Goal: Transaction & Acquisition: Purchase product/service

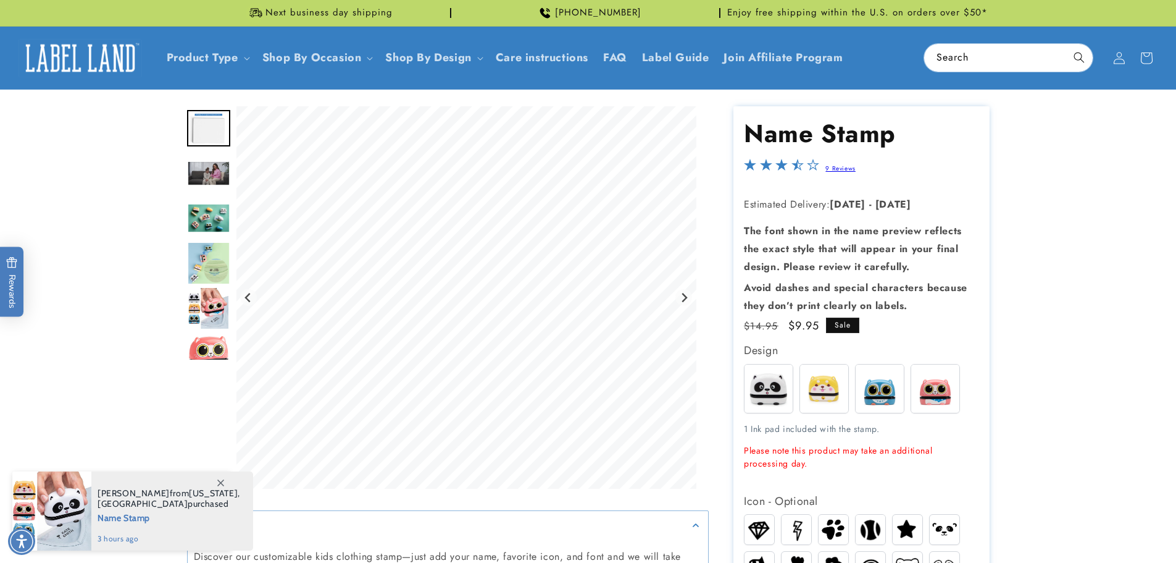
click at [203, 177] on img "Go to slide 3" at bounding box center [208, 173] width 43 height 25
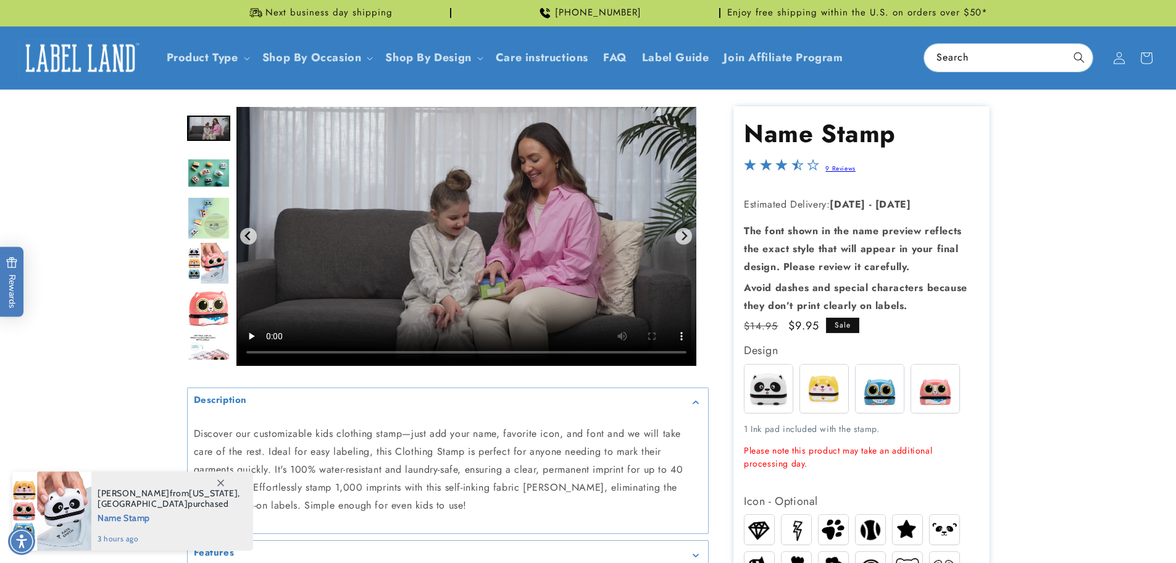
click at [217, 163] on img "Go to slide 4" at bounding box center [208, 173] width 43 height 30
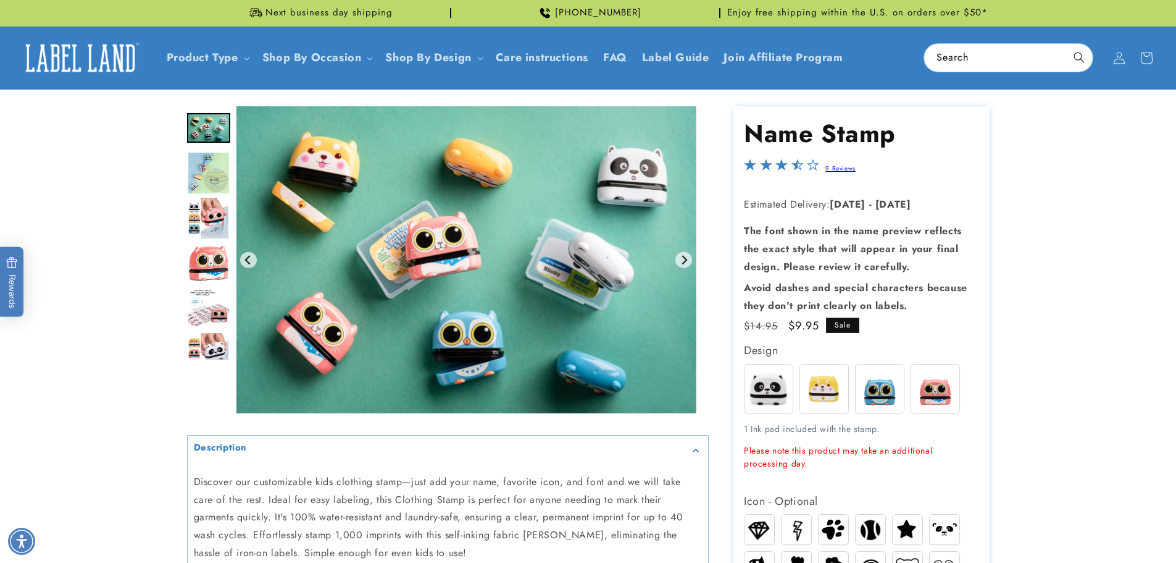
click at [219, 185] on img "Go to slide 5" at bounding box center [208, 172] width 43 height 43
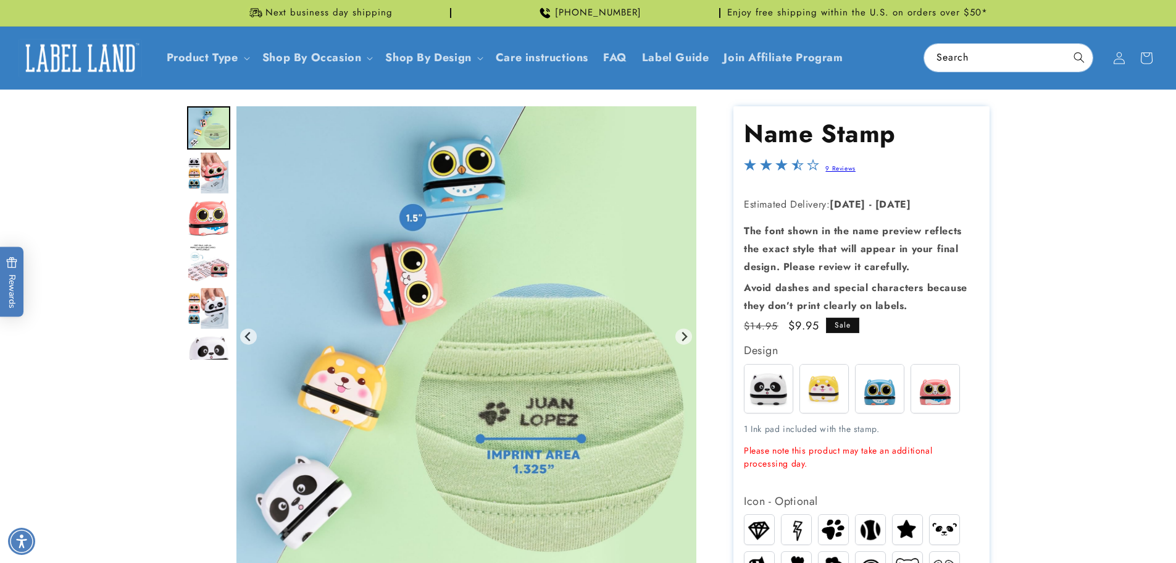
click at [218, 217] on img "Go to slide 7" at bounding box center [208, 218] width 43 height 38
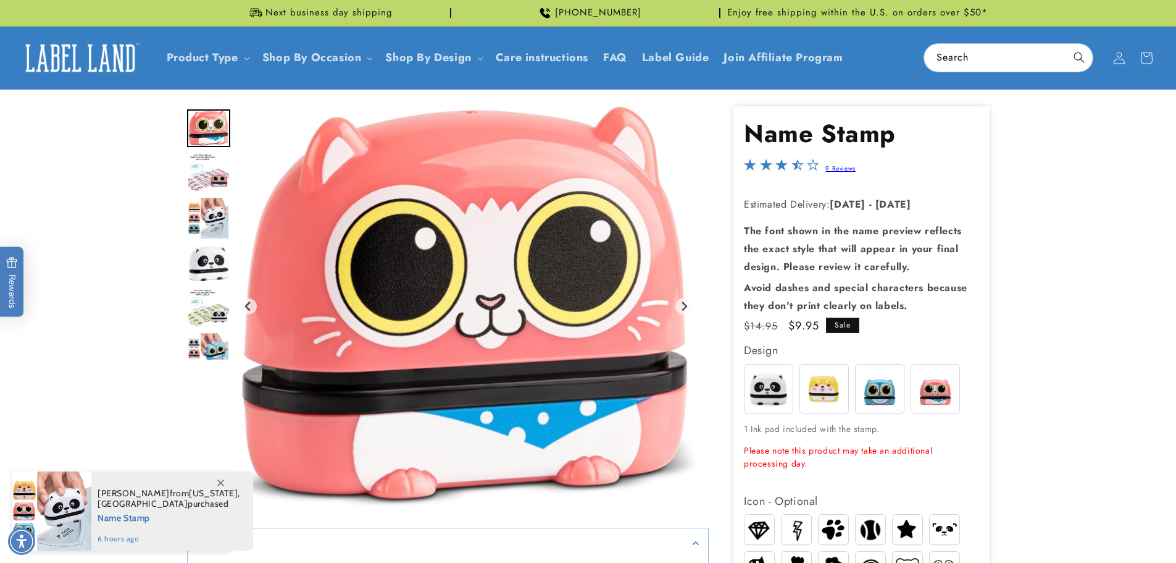
click at [214, 251] on img "Go to slide 10" at bounding box center [208, 264] width 43 height 38
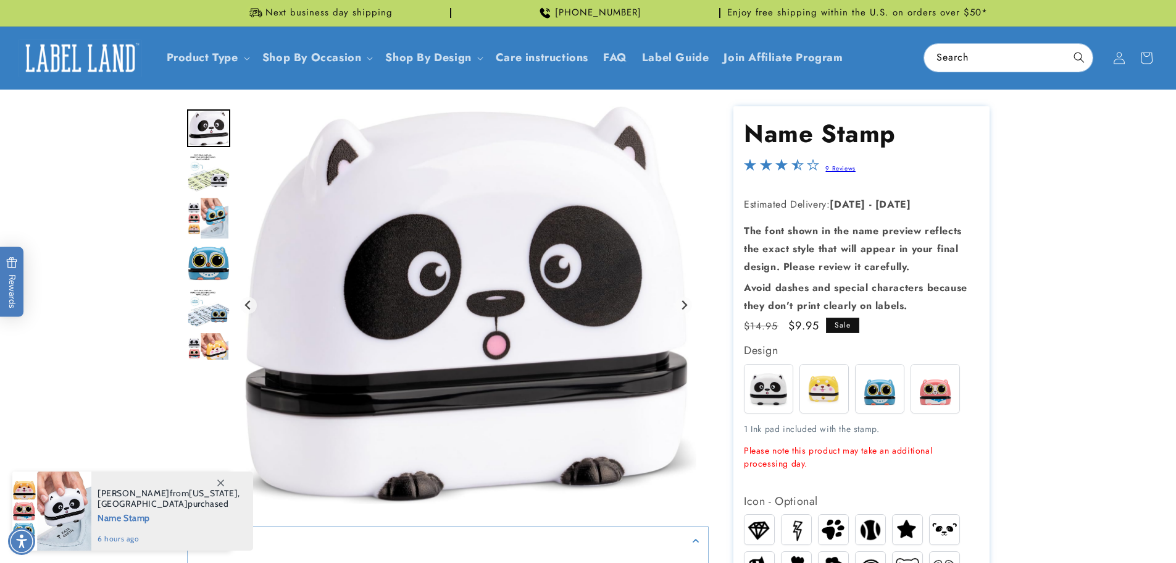
click at [205, 213] on img "Go to slide 12" at bounding box center [208, 217] width 43 height 43
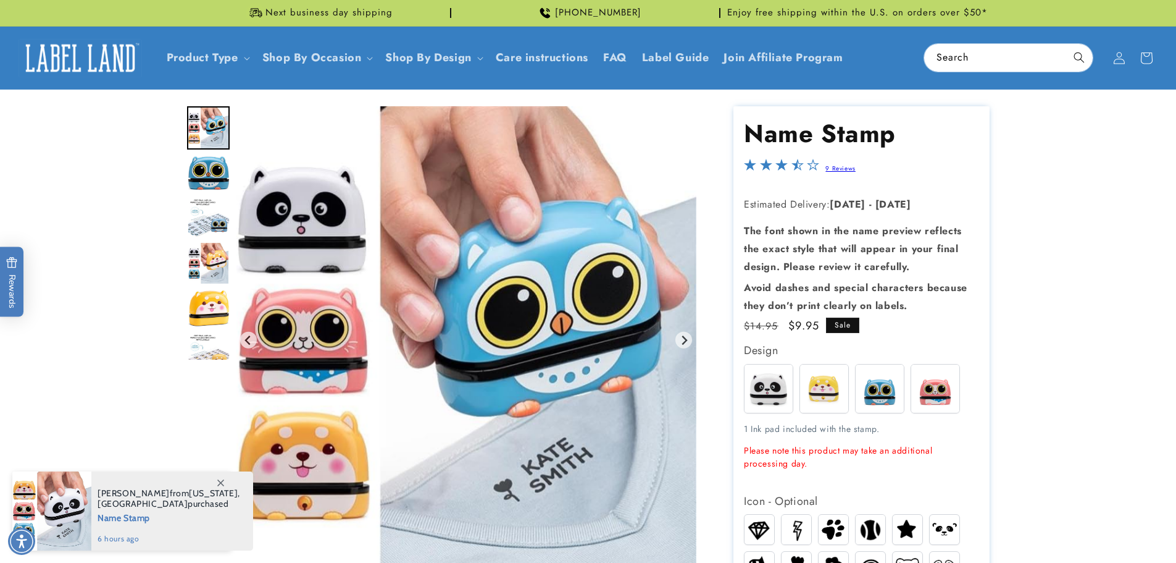
click at [215, 224] on img "Go to slide 14" at bounding box center [208, 218] width 43 height 40
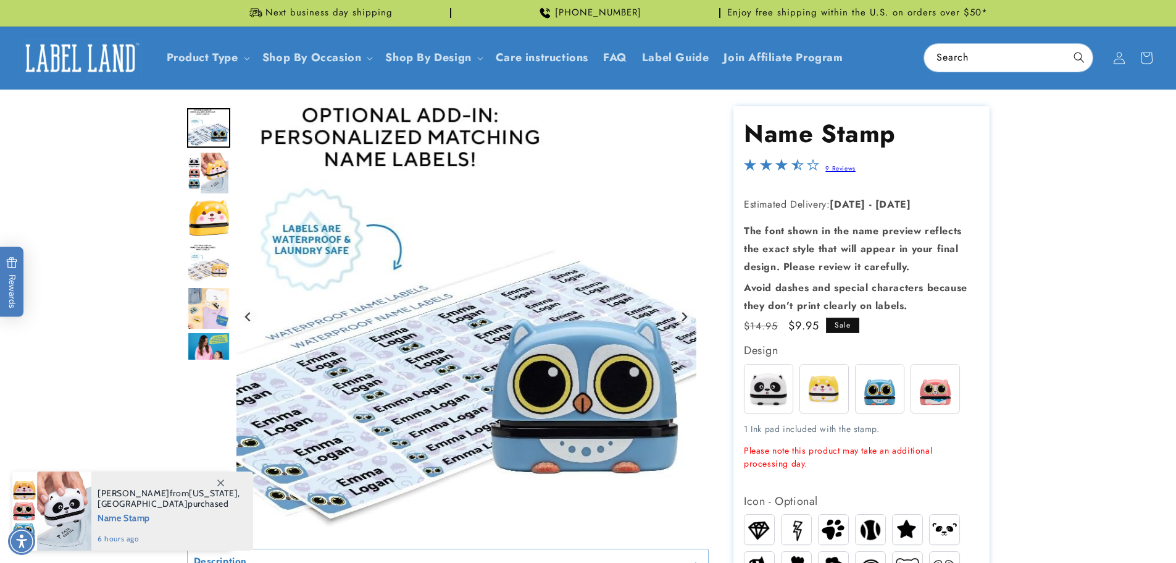
click at [221, 224] on img "Go to slide 16" at bounding box center [208, 218] width 43 height 38
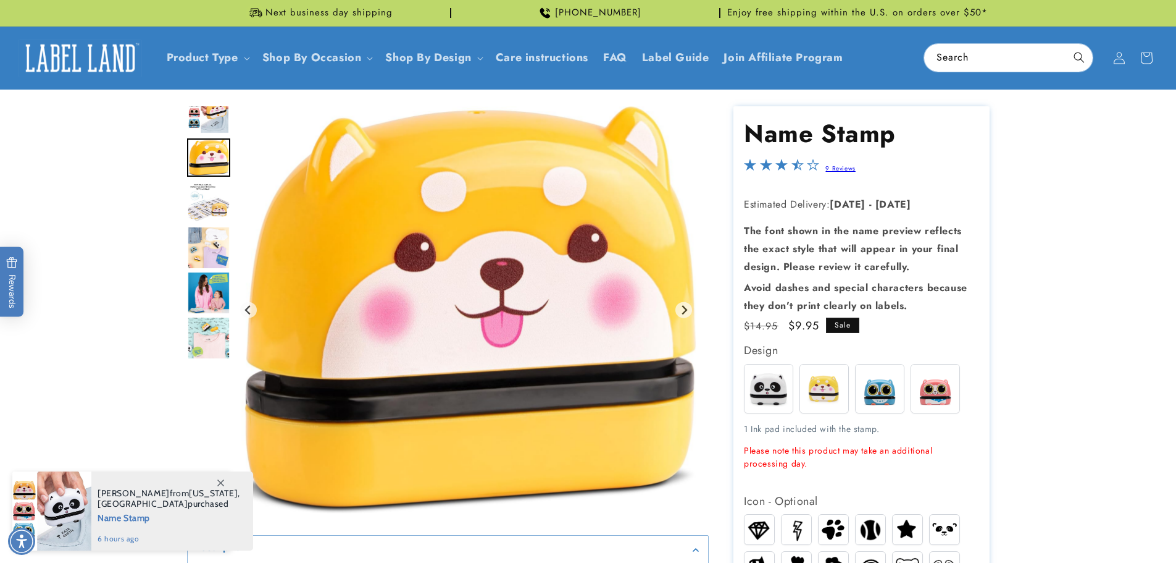
click at [220, 212] on img "Go to slide 17" at bounding box center [208, 203] width 43 height 40
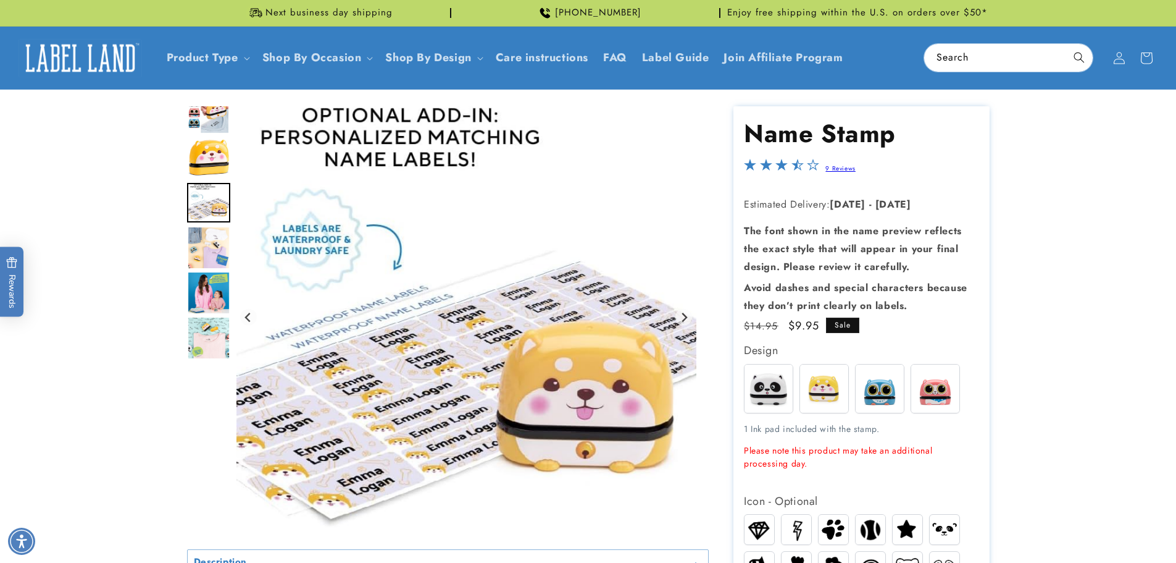
click at [217, 236] on img "Go to slide 18" at bounding box center [208, 247] width 43 height 43
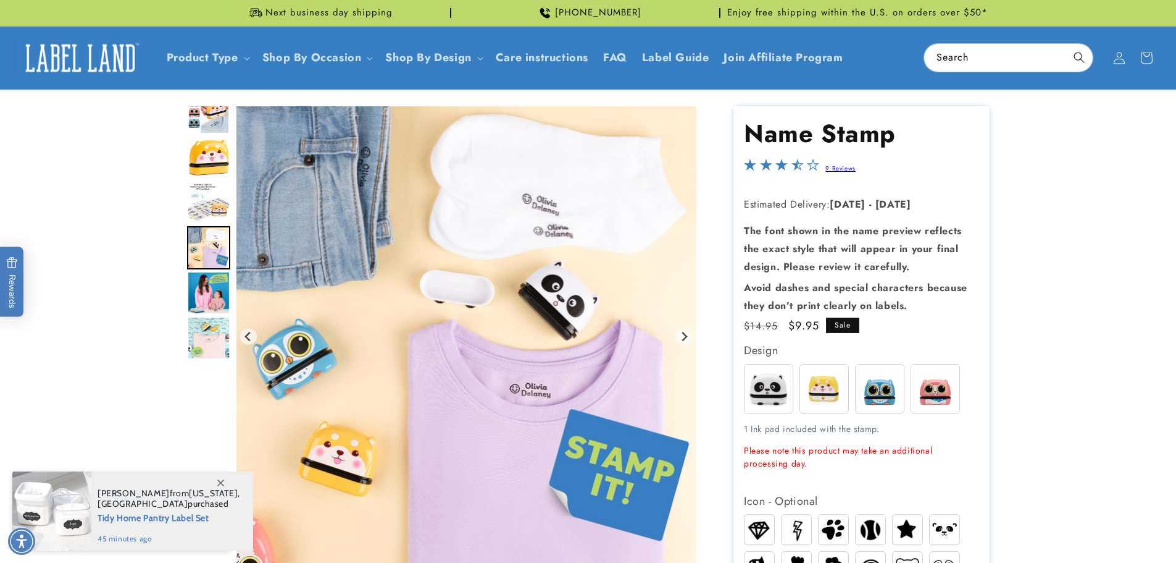
click at [215, 277] on img "Go to slide 19" at bounding box center [208, 292] width 43 height 43
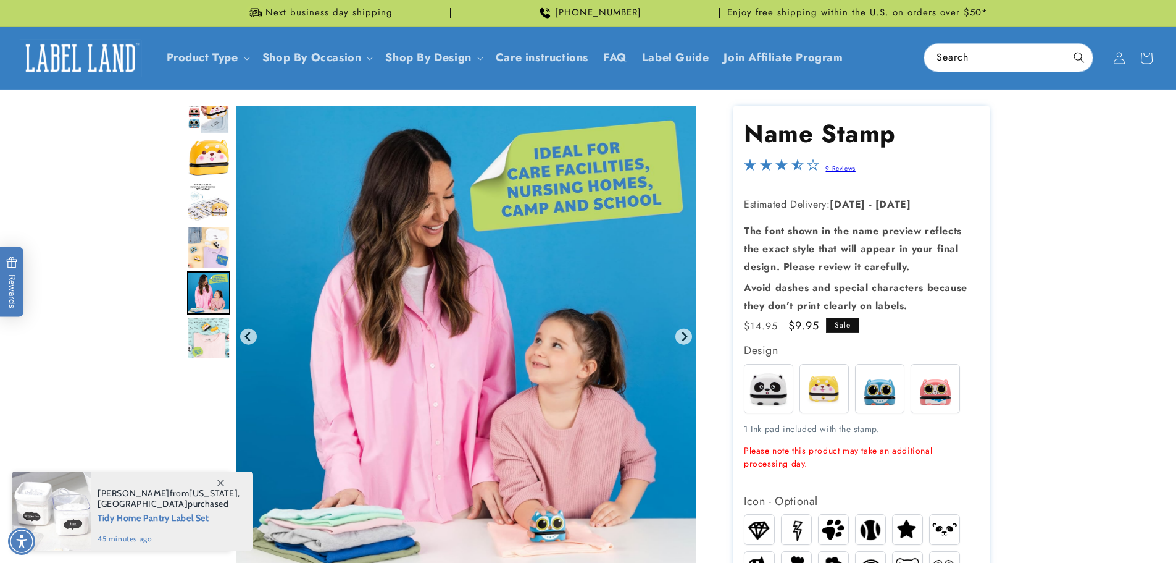
click at [196, 335] on img "Go to slide 20" at bounding box center [208, 337] width 43 height 43
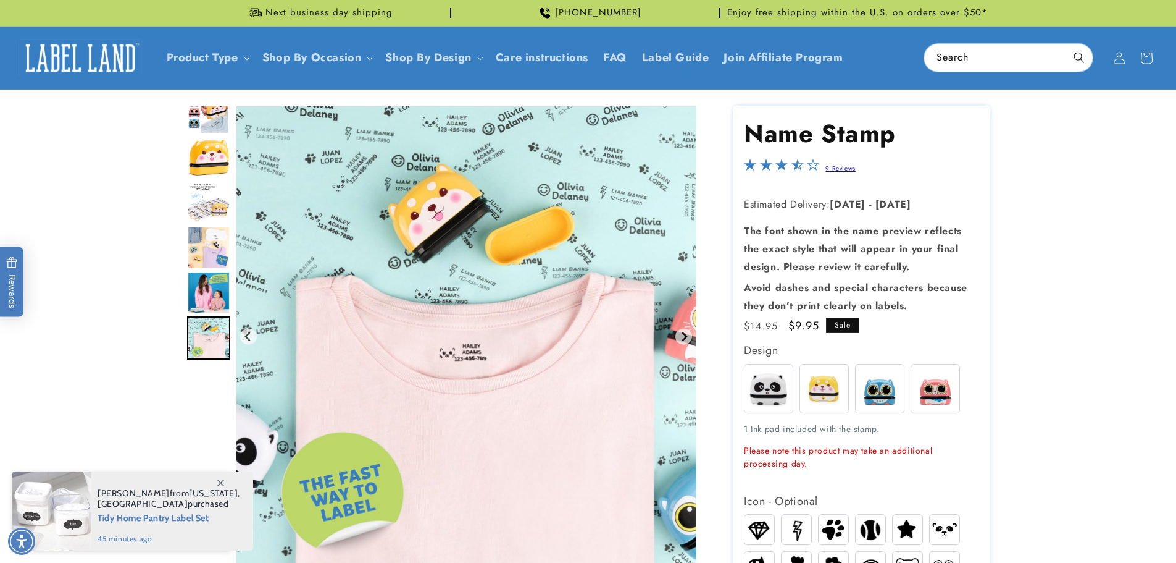
click at [832, 159] on div "9 Reviews" at bounding box center [837, 168] width 36 height 18
click at [830, 174] on div "9 Reviews" at bounding box center [837, 168] width 36 height 18
click at [830, 171] on link "9 Reviews" at bounding box center [841, 168] width 30 height 9
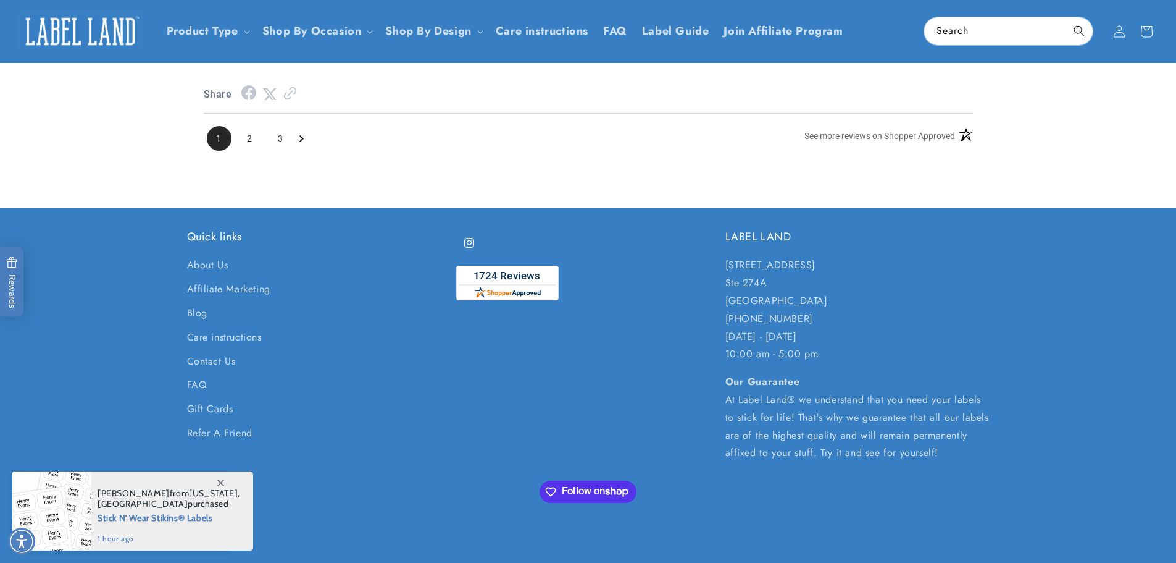
scroll to position [1731, 0]
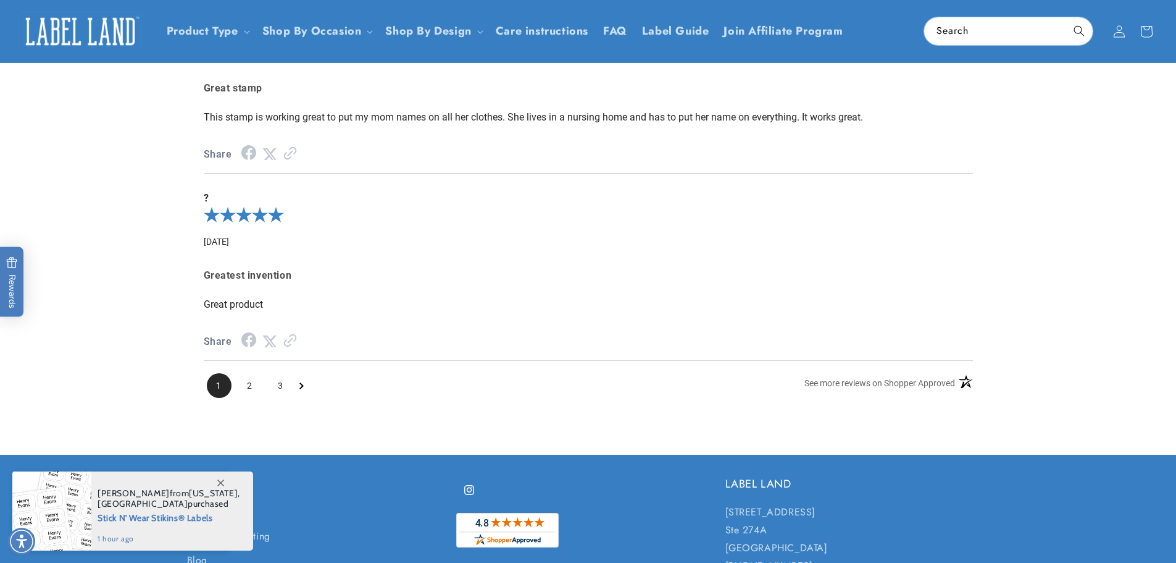
click at [306, 395] on ul "1 2 3" at bounding box center [255, 385] width 103 height 25
click at [302, 389] on icon "Next Page" at bounding box center [301, 385] width 4 height 7
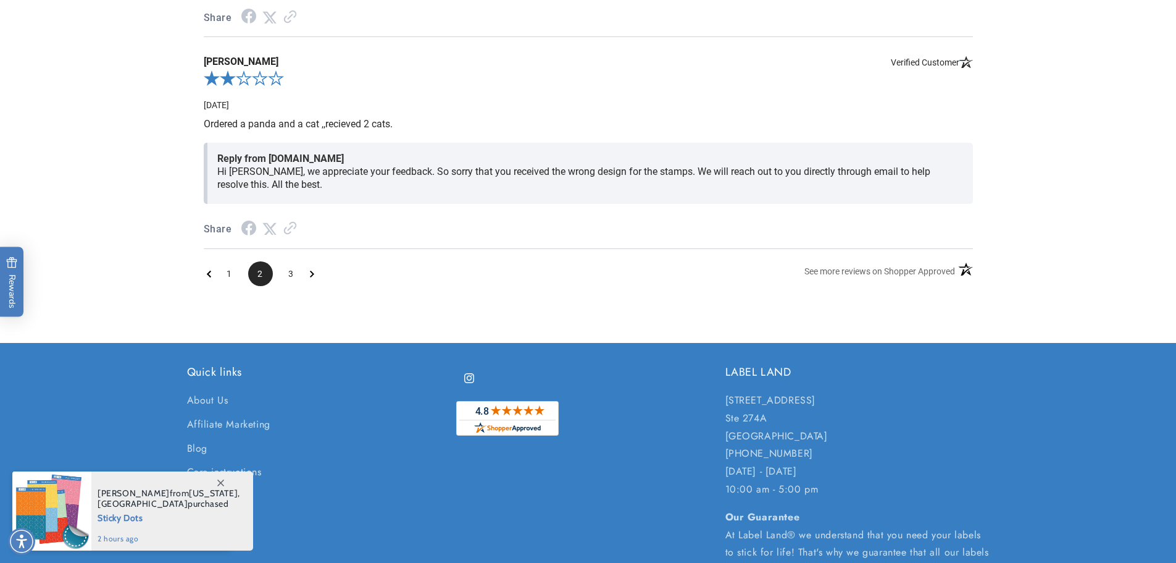
scroll to position [1917, 0]
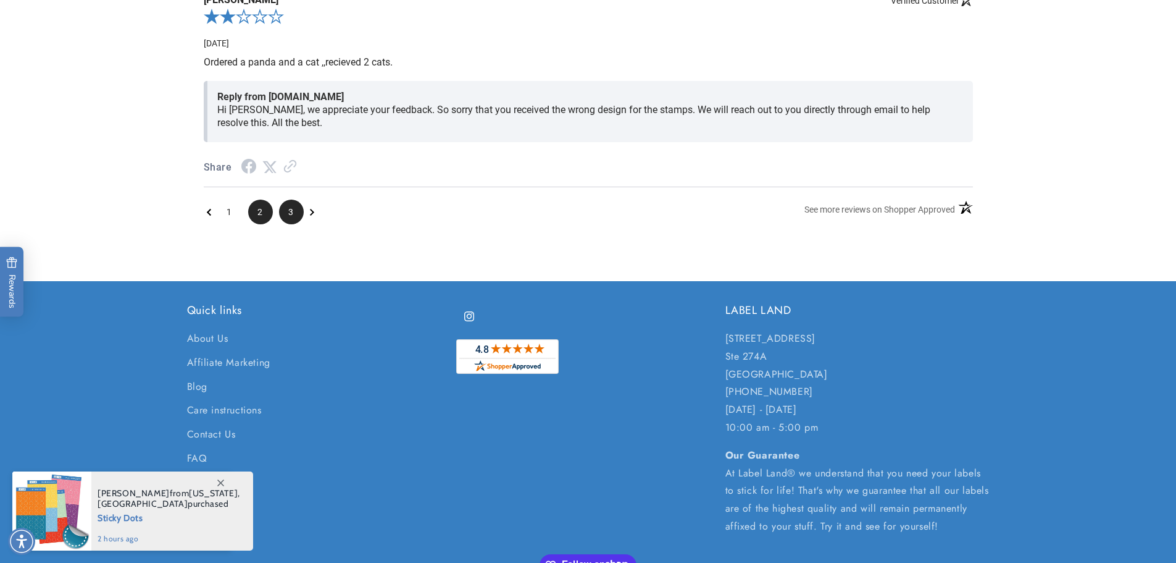
click at [295, 224] on span "3" at bounding box center [291, 211] width 25 height 25
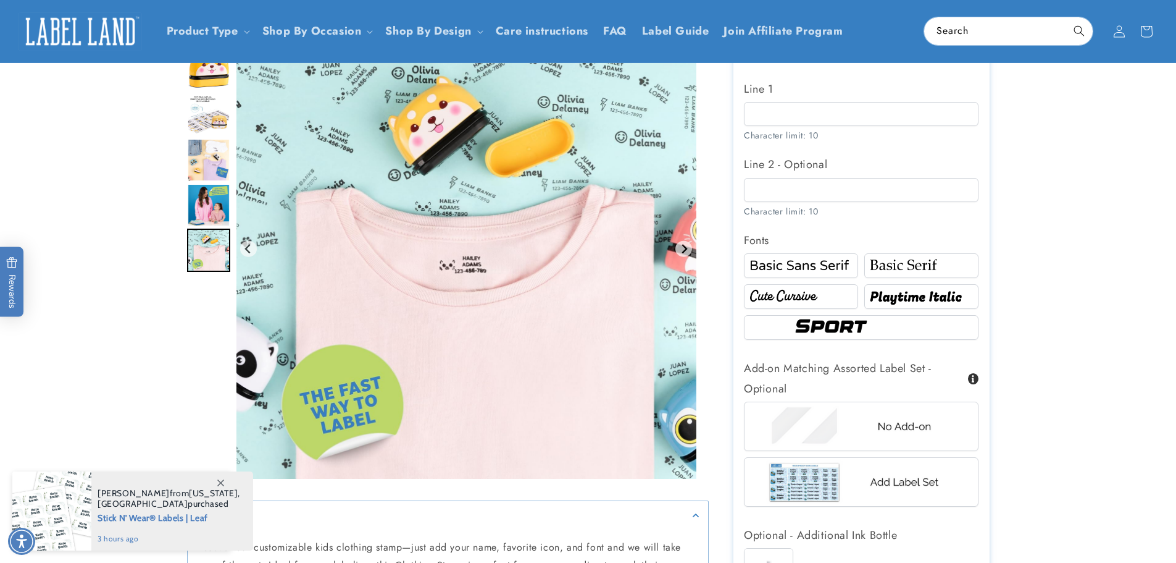
scroll to position [188, 0]
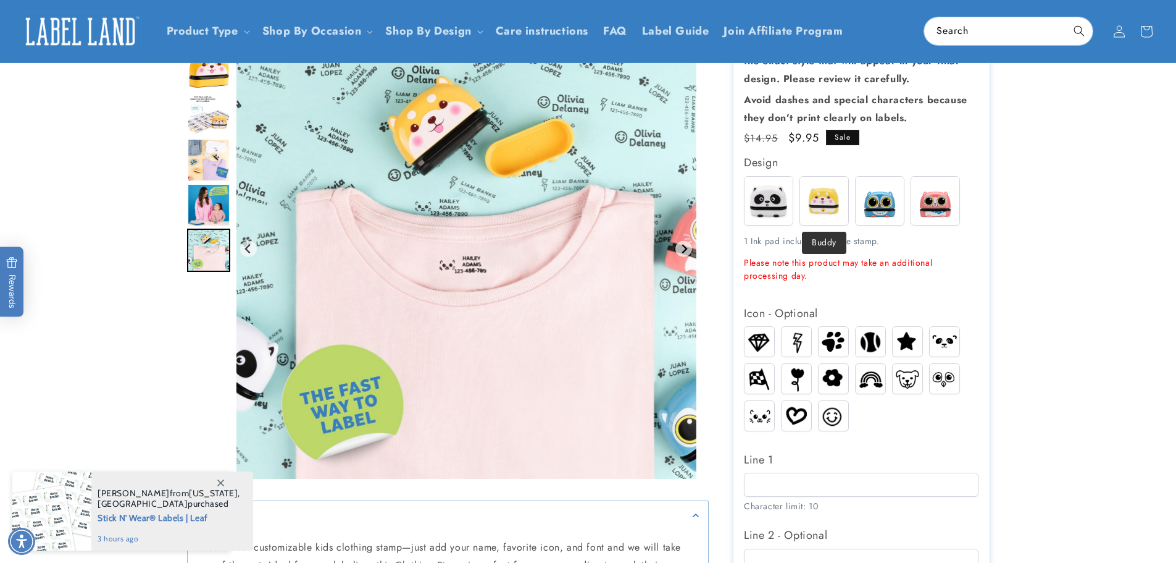
click at [816, 211] on img at bounding box center [824, 201] width 48 height 48
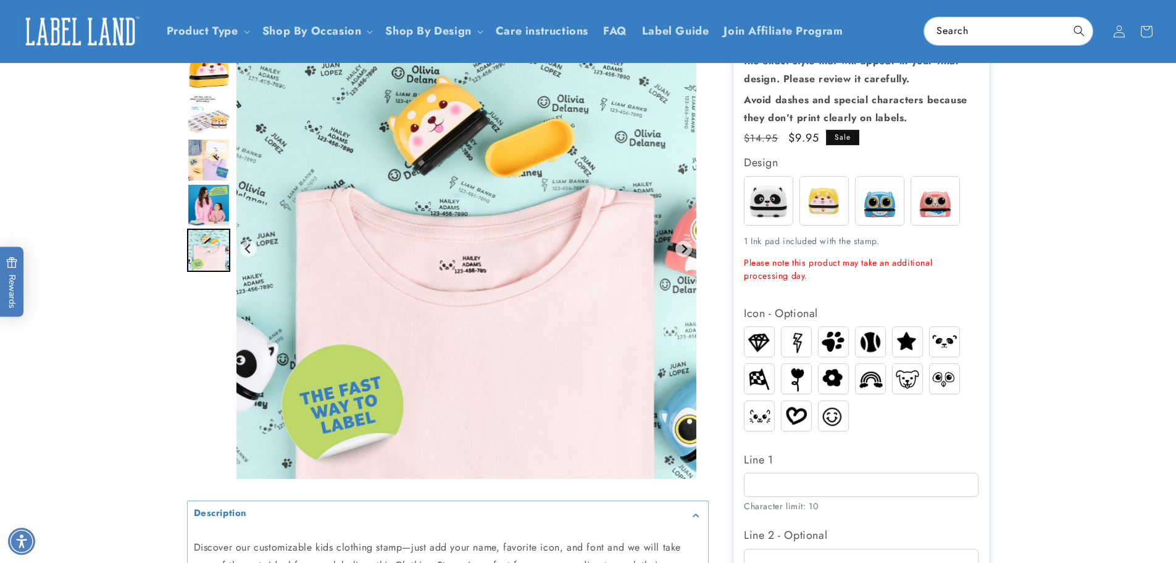
click at [910, 385] on img at bounding box center [908, 378] width 30 height 22
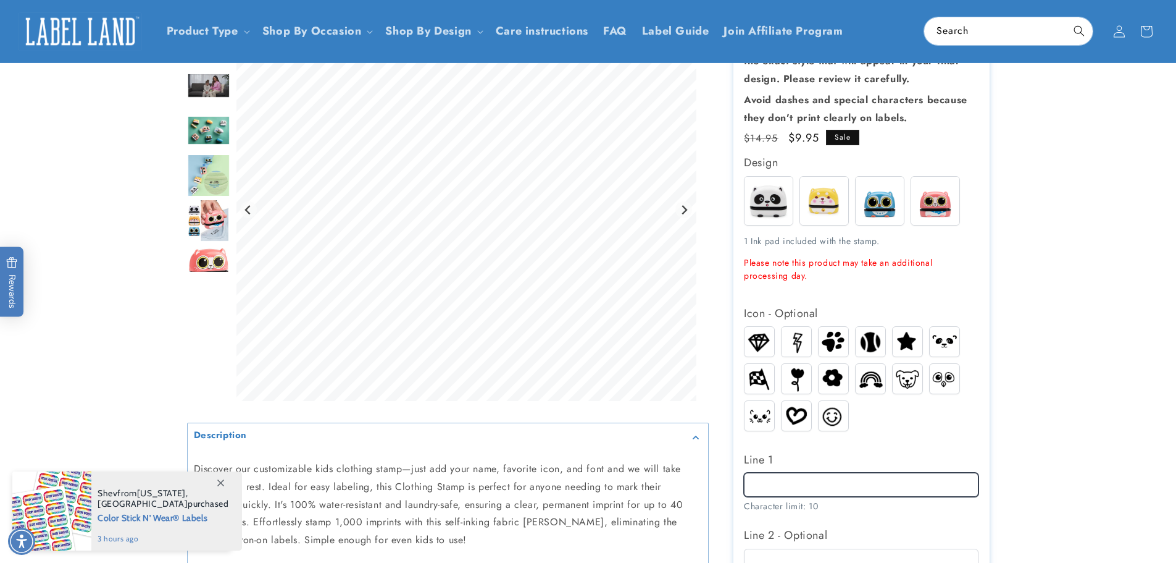
click at [865, 483] on input "Line 1" at bounding box center [861, 484] width 235 height 24
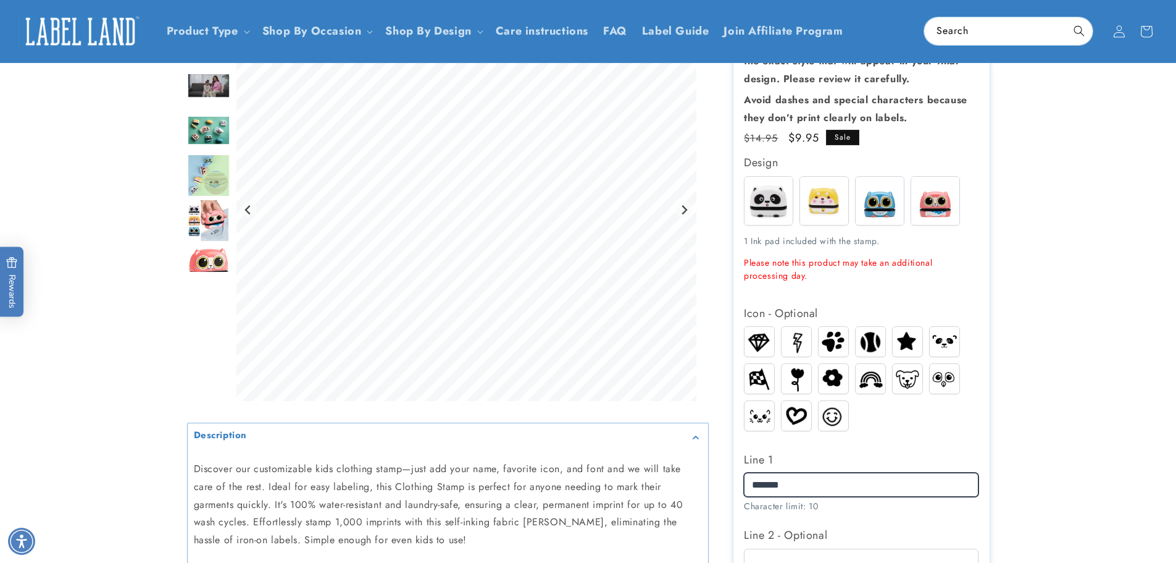
click at [752, 482] on input "*******" at bounding box center [861, 484] width 235 height 24
click at [1011, 460] on div at bounding box center [588, 526] width 864 height 1216
click at [753, 486] on input "*******" at bounding box center [861, 484] width 235 height 24
click at [968, 454] on label "Line 1" at bounding box center [861, 460] width 235 height 20
click at [968, 472] on input "*******" at bounding box center [861, 484] width 235 height 24
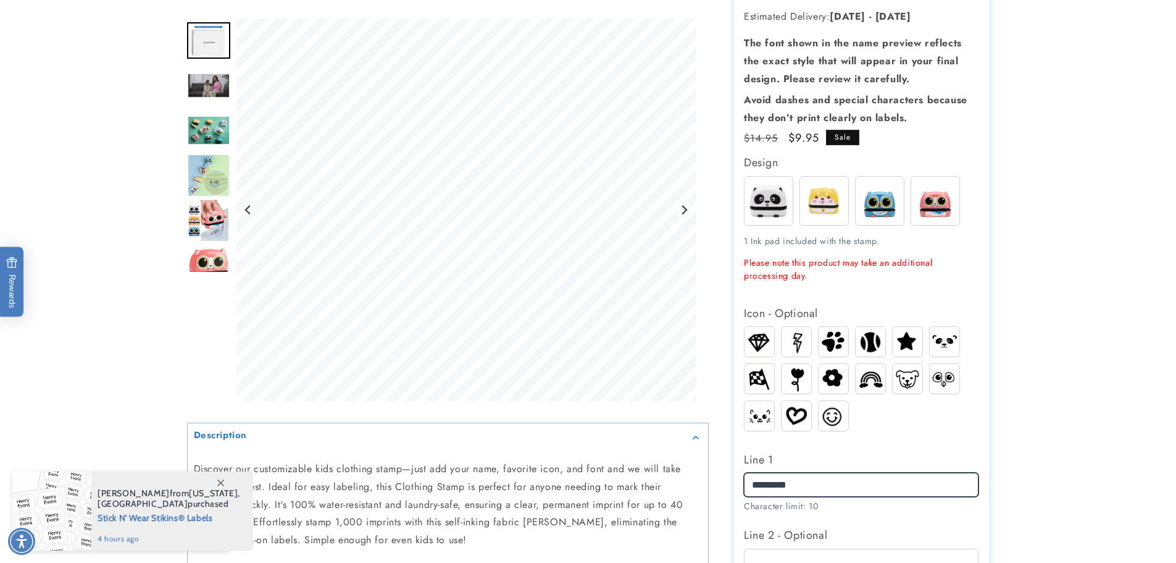
click at [758, 482] on input "*******" at bounding box center [861, 484] width 235 height 24
click at [857, 428] on div "Diamond Lightning Paw Baseball Dog" at bounding box center [864, 381] width 241 height 111
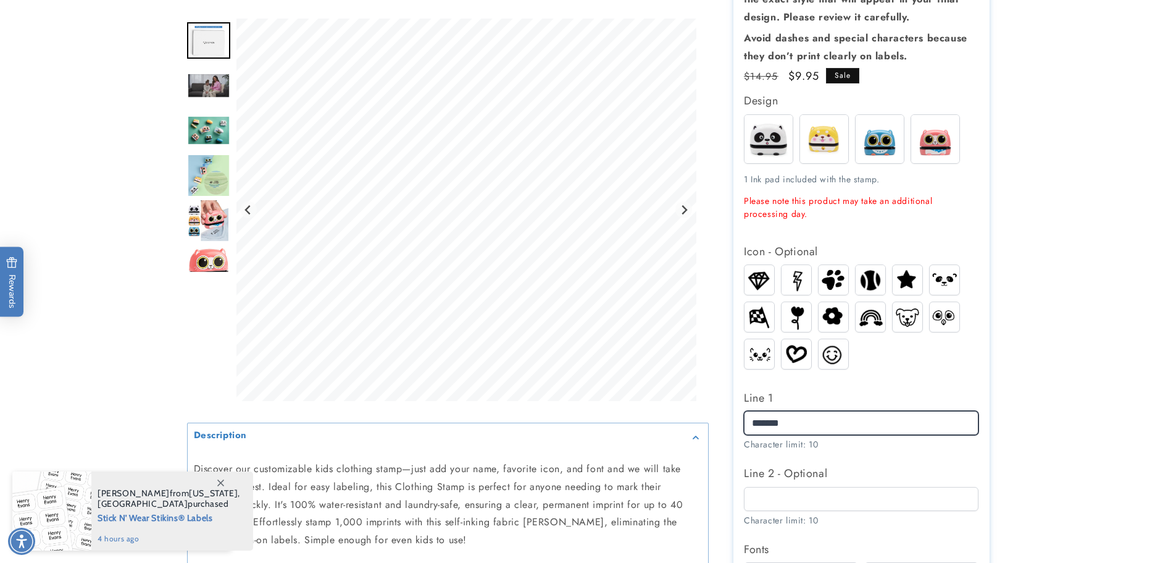
click at [855, 411] on input "*******" at bounding box center [861, 423] width 235 height 24
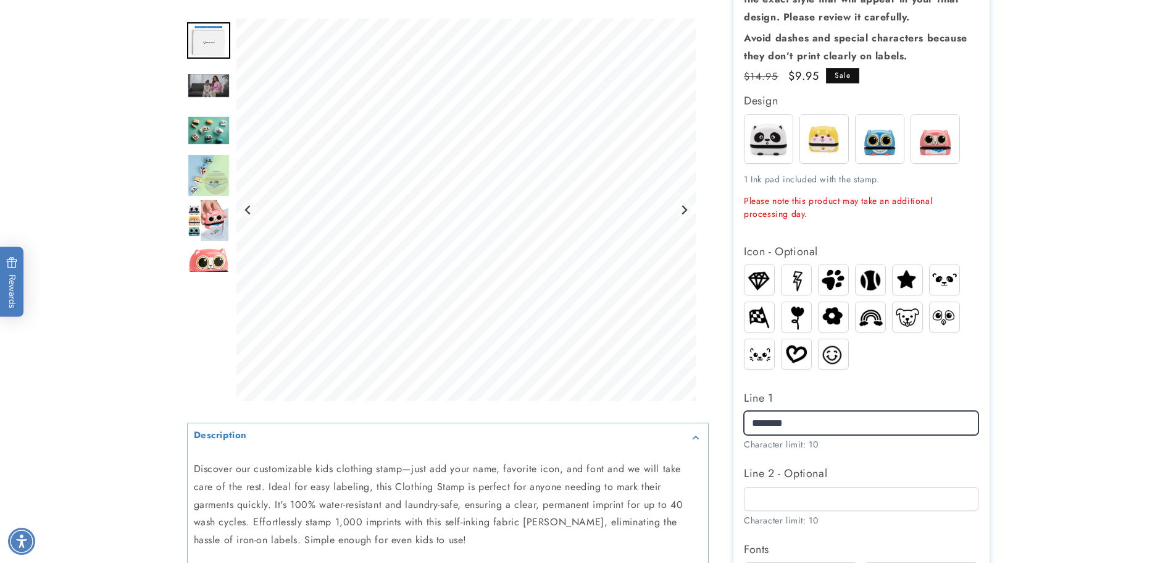
type input "*******"
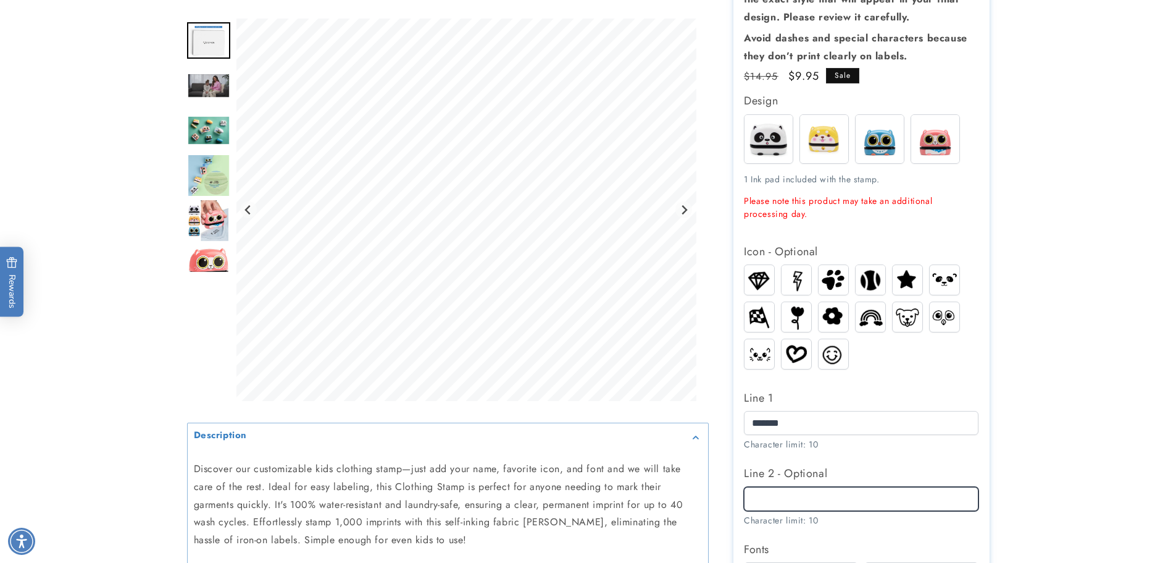
click at [785, 500] on input "Line 2 - Optional" at bounding box center [861, 499] width 235 height 24
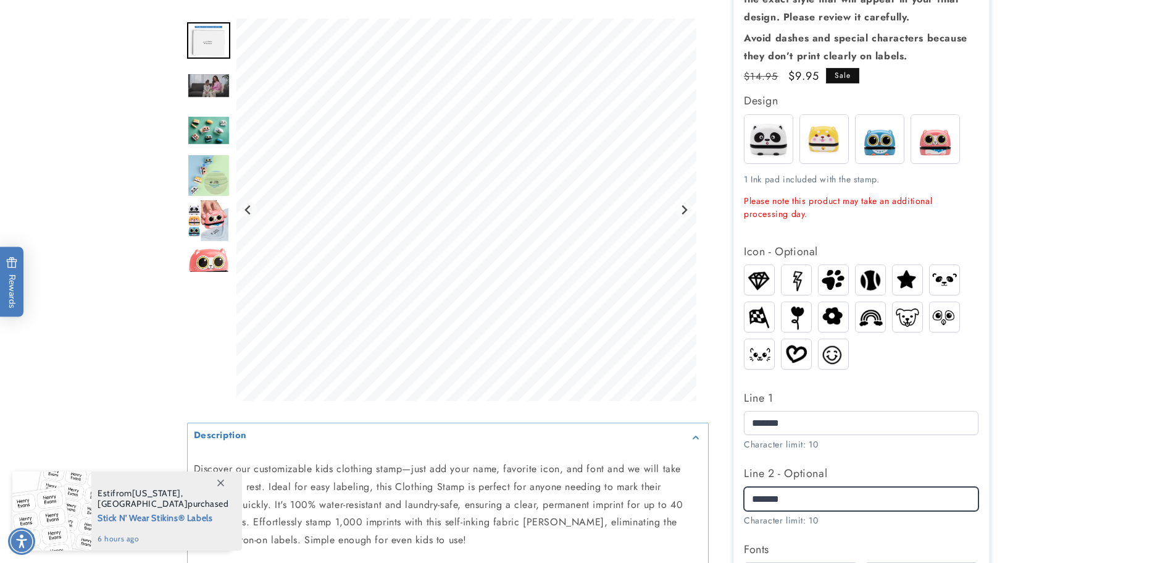
type input "*******"
click at [1052, 424] on product-info at bounding box center [588, 459] width 1176 height 1239
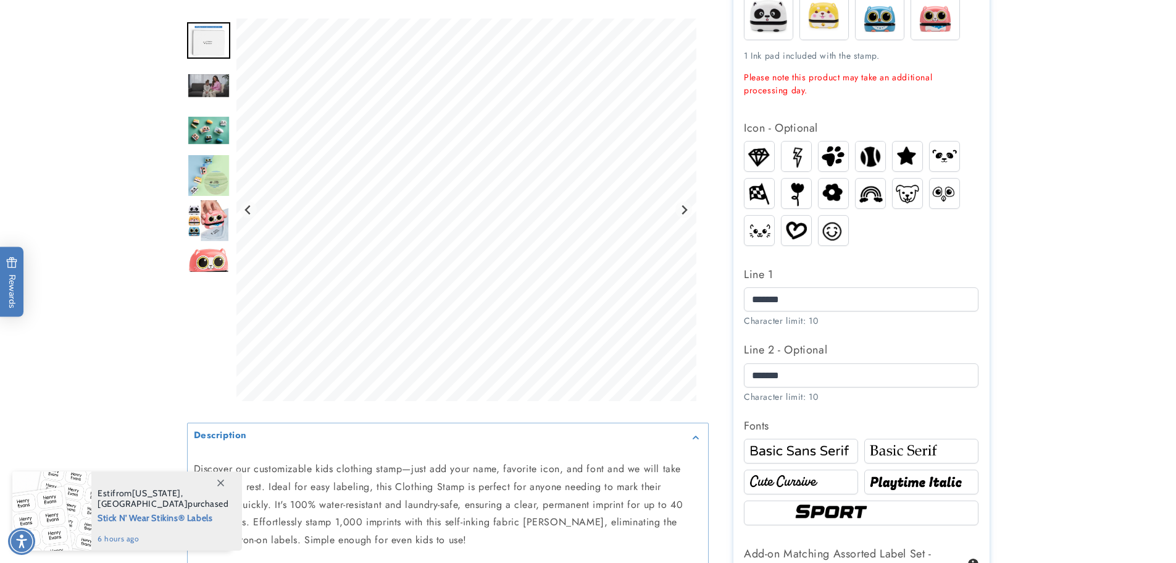
scroll to position [496, 0]
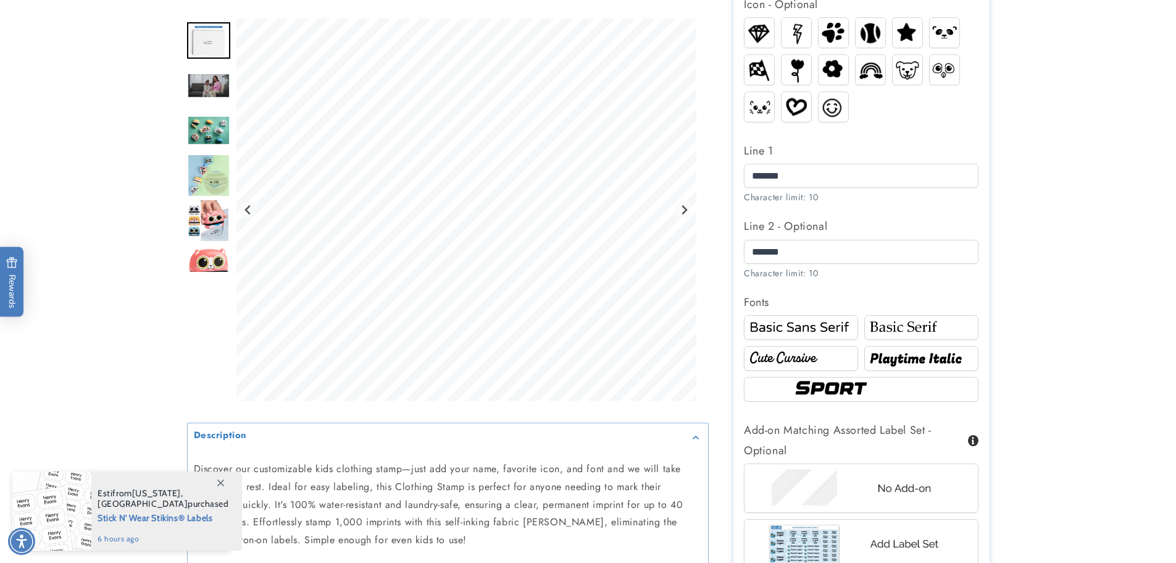
click at [949, 329] on img at bounding box center [921, 327] width 111 height 19
click at [798, 364] on img at bounding box center [801, 358] width 111 height 19
click at [908, 363] on img at bounding box center [921, 358] width 111 height 19
click at [871, 392] on img at bounding box center [861, 388] width 141 height 23
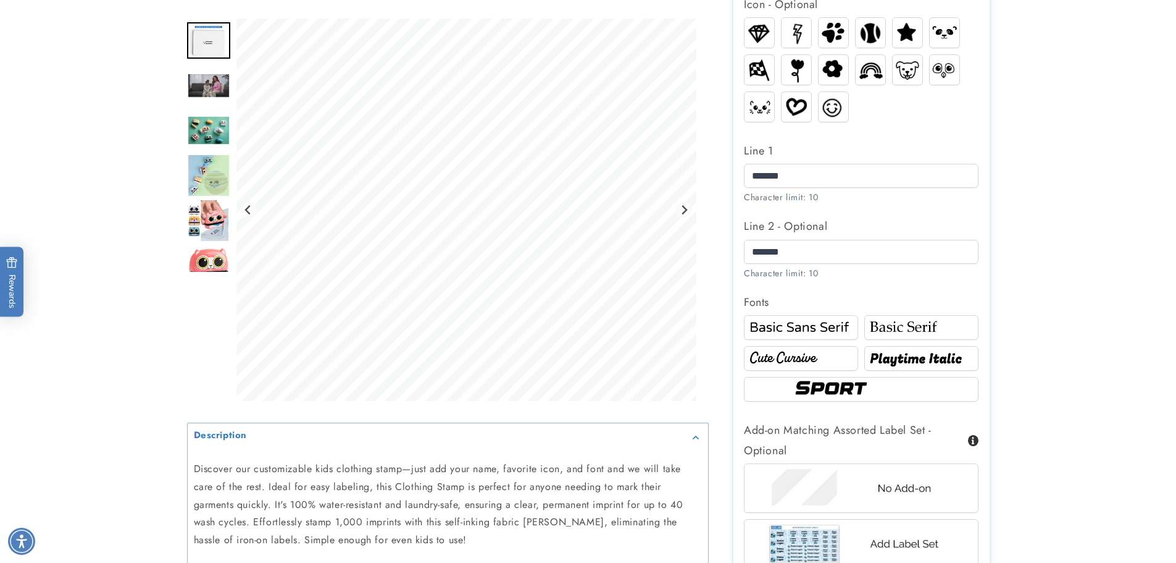
click at [829, 324] on img at bounding box center [801, 327] width 111 height 19
click at [868, 330] on img at bounding box center [921, 327] width 111 height 19
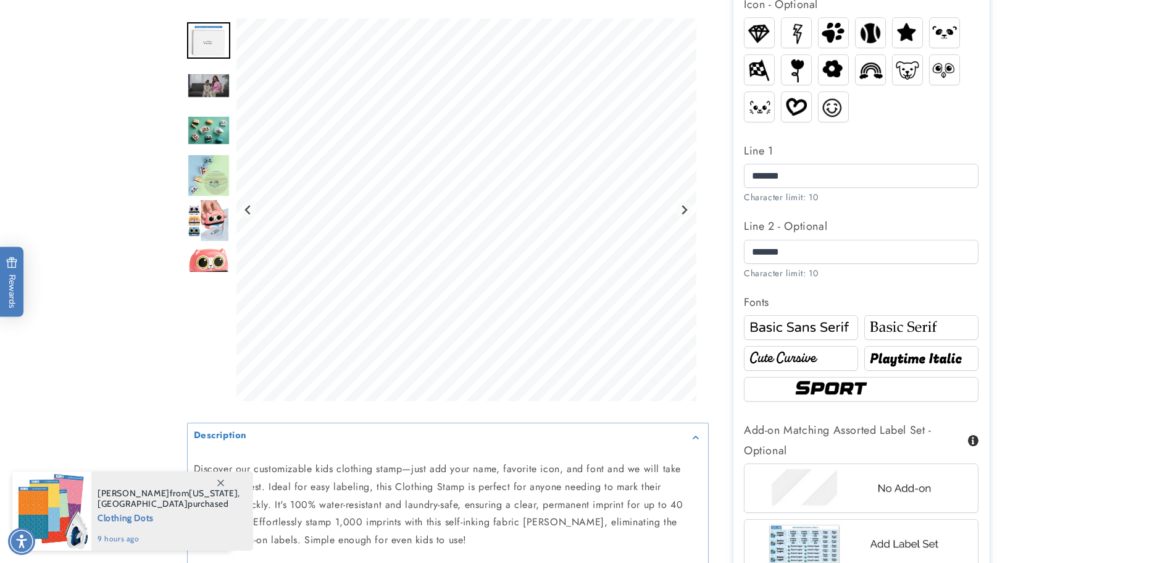
click at [806, 359] on img at bounding box center [801, 358] width 111 height 19
click at [892, 358] on img at bounding box center [921, 358] width 111 height 19
click at [884, 385] on img at bounding box center [861, 388] width 141 height 23
click at [896, 335] on img at bounding box center [921, 327] width 111 height 19
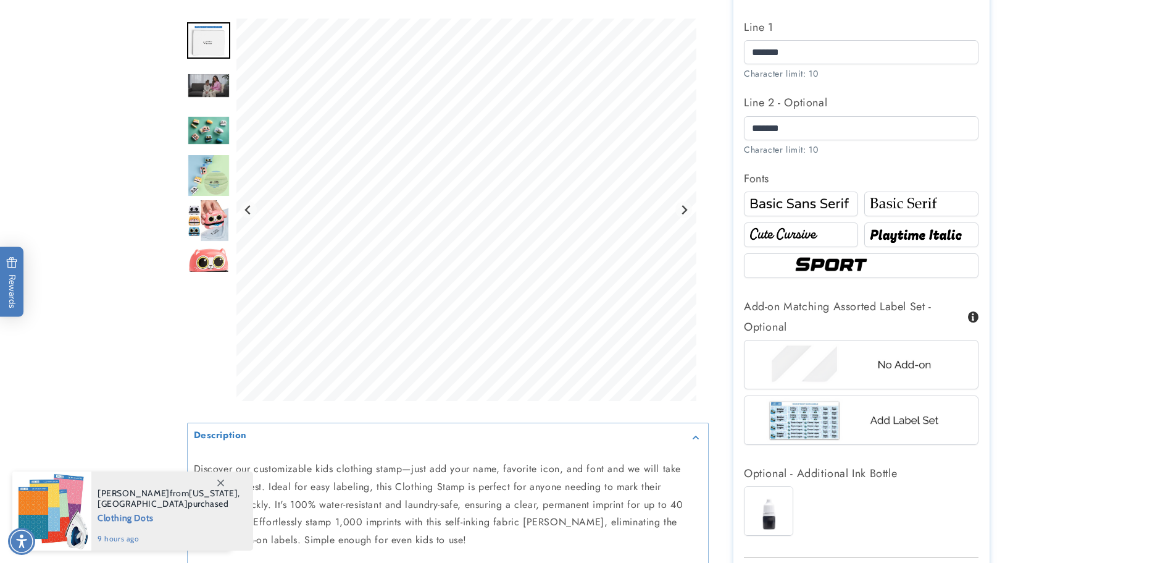
scroll to position [682, 0]
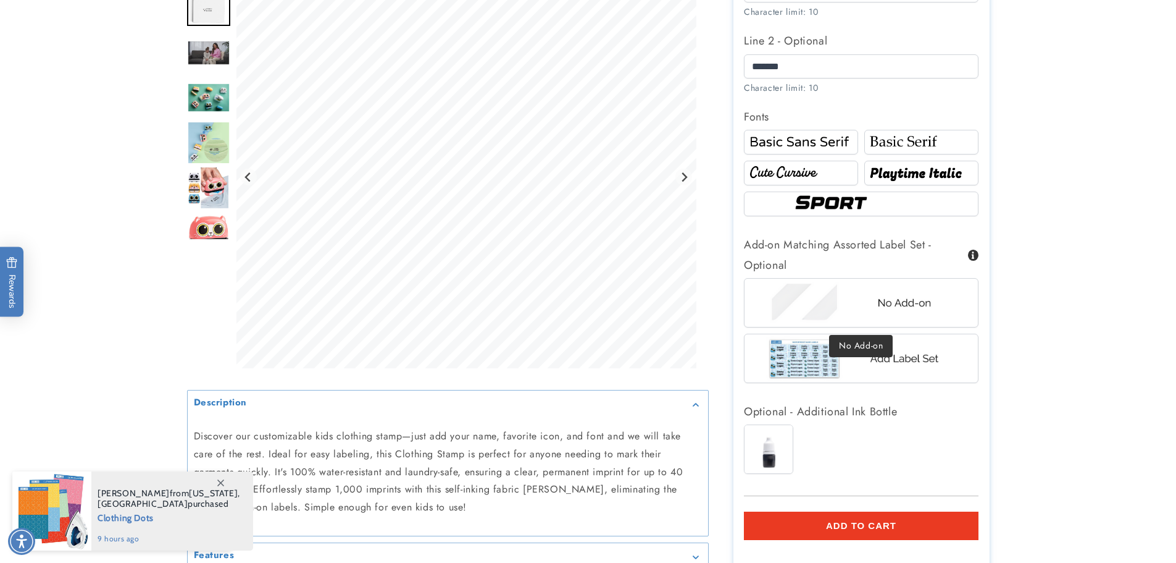
click at [948, 311] on img at bounding box center [861, 302] width 193 height 48
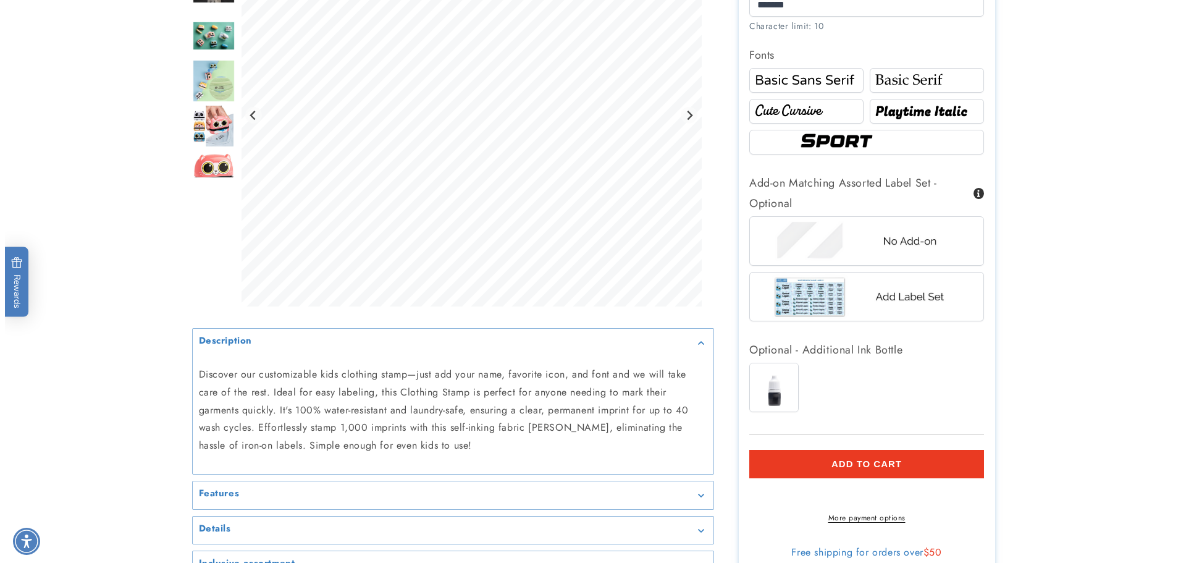
scroll to position [805, 0]
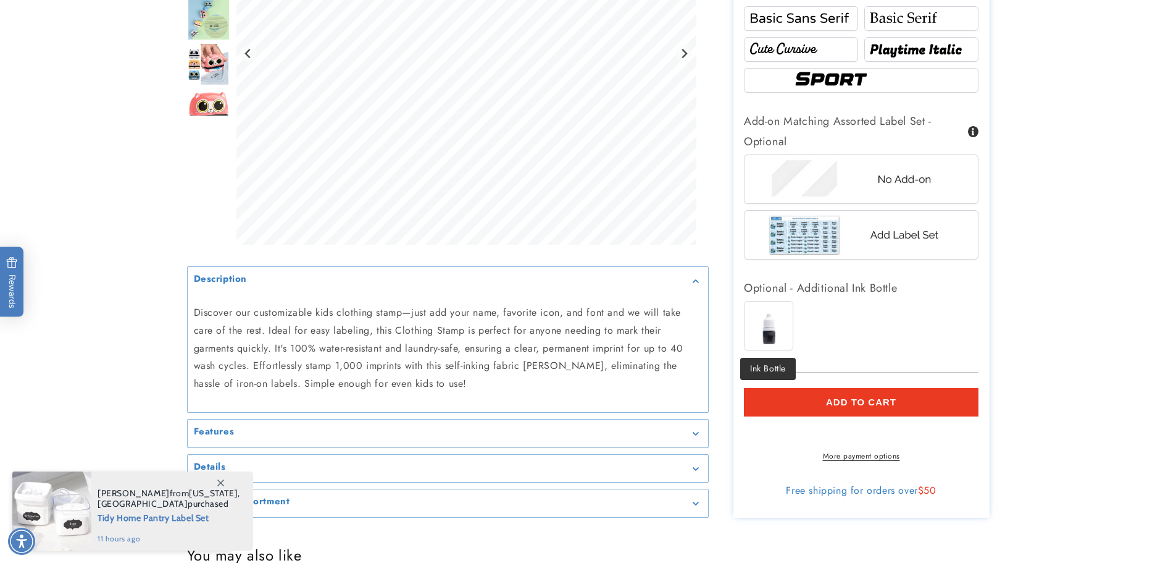
click at [789, 333] on img at bounding box center [769, 325] width 48 height 48
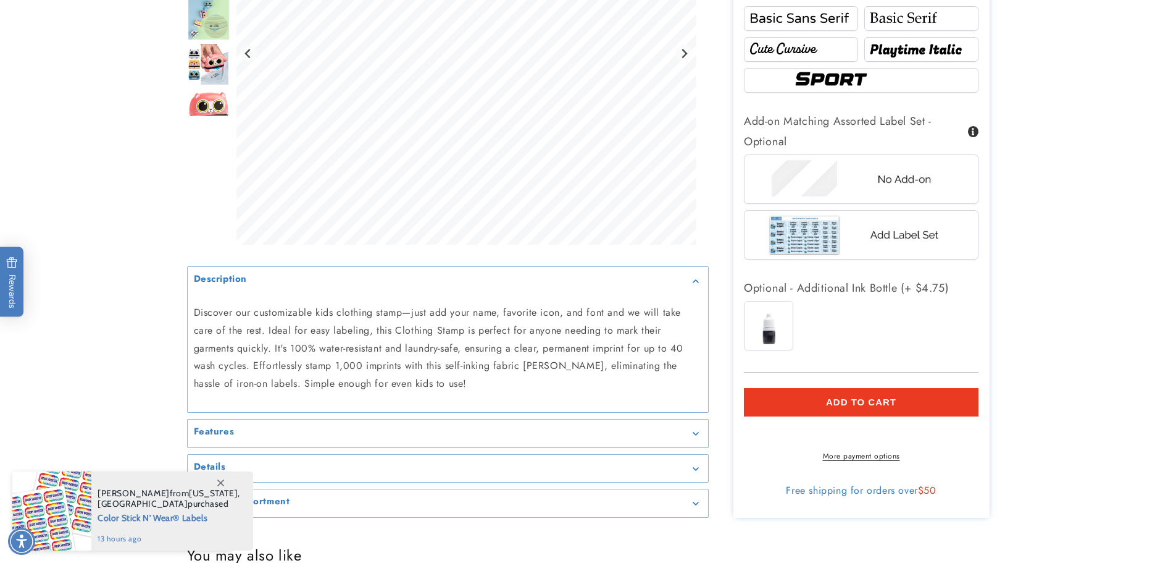
click at [935, 403] on button "Add to cart" at bounding box center [861, 402] width 235 height 28
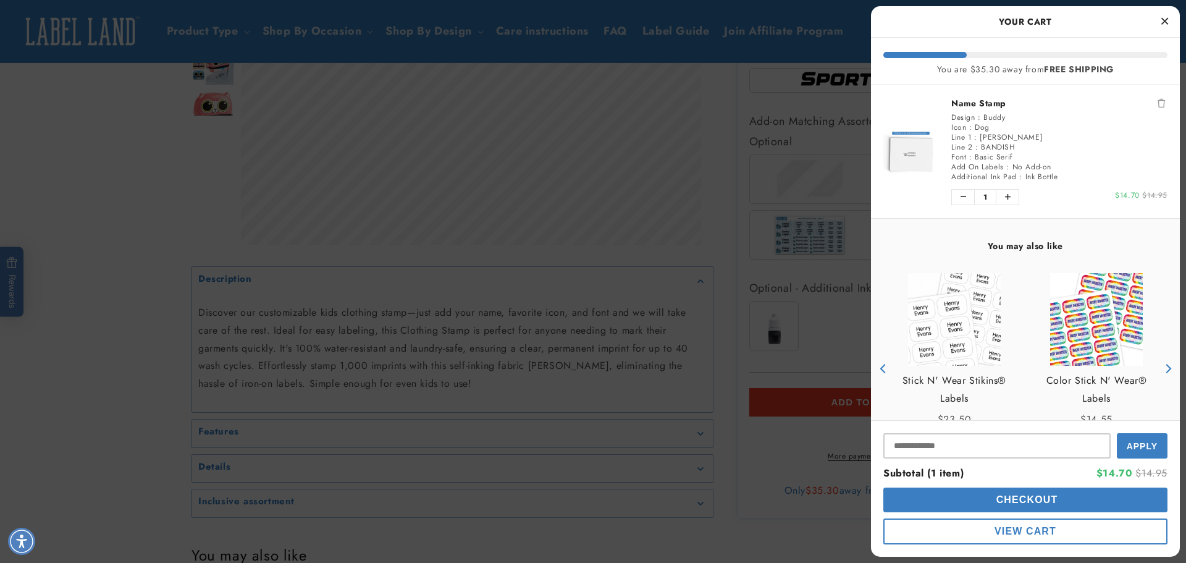
click at [1071, 499] on button "Checkout" at bounding box center [1025, 499] width 284 height 25
